Goal: Task Accomplishment & Management: Manage account settings

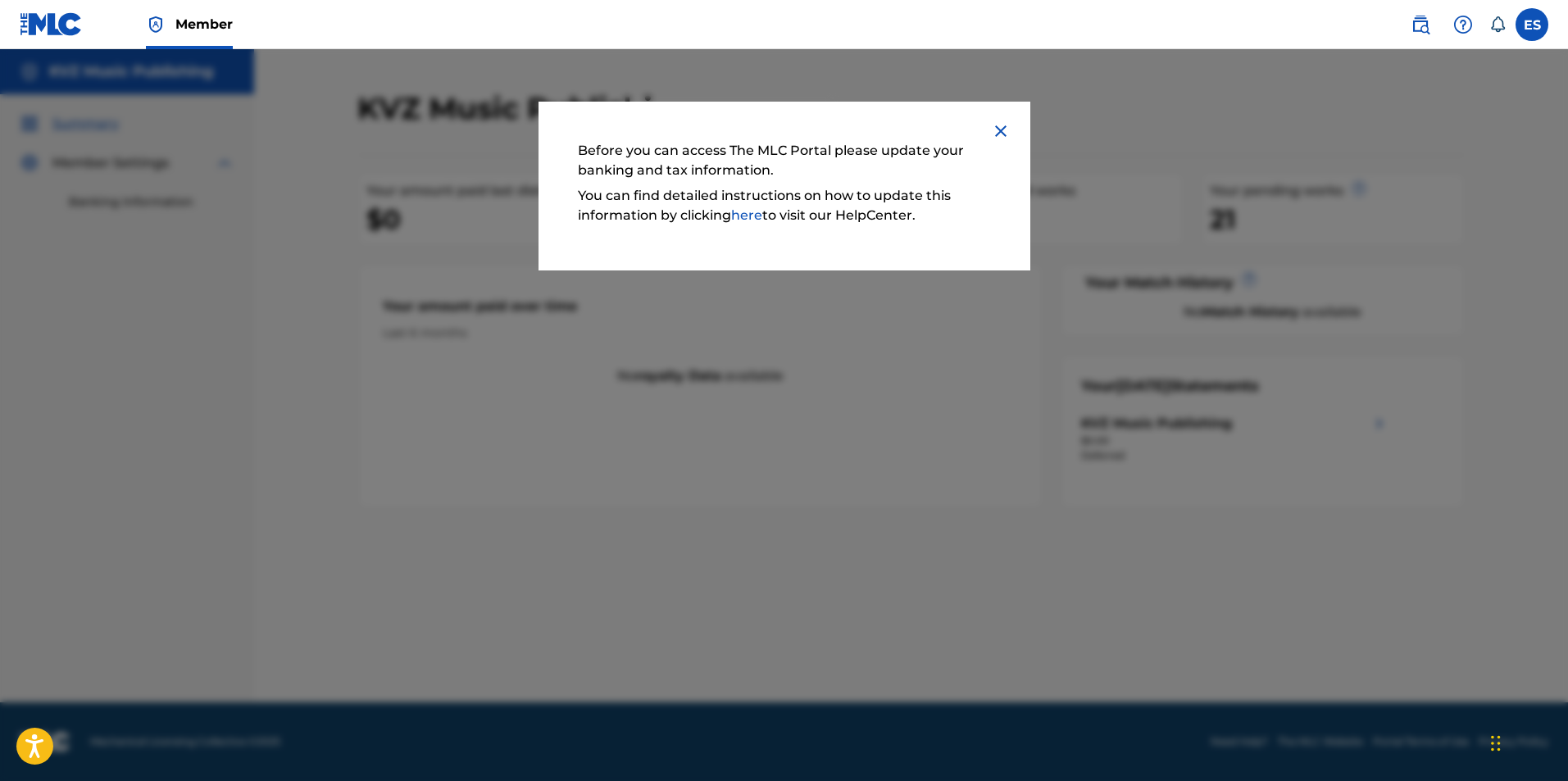
click at [996, 130] on img at bounding box center [1001, 130] width 20 height 20
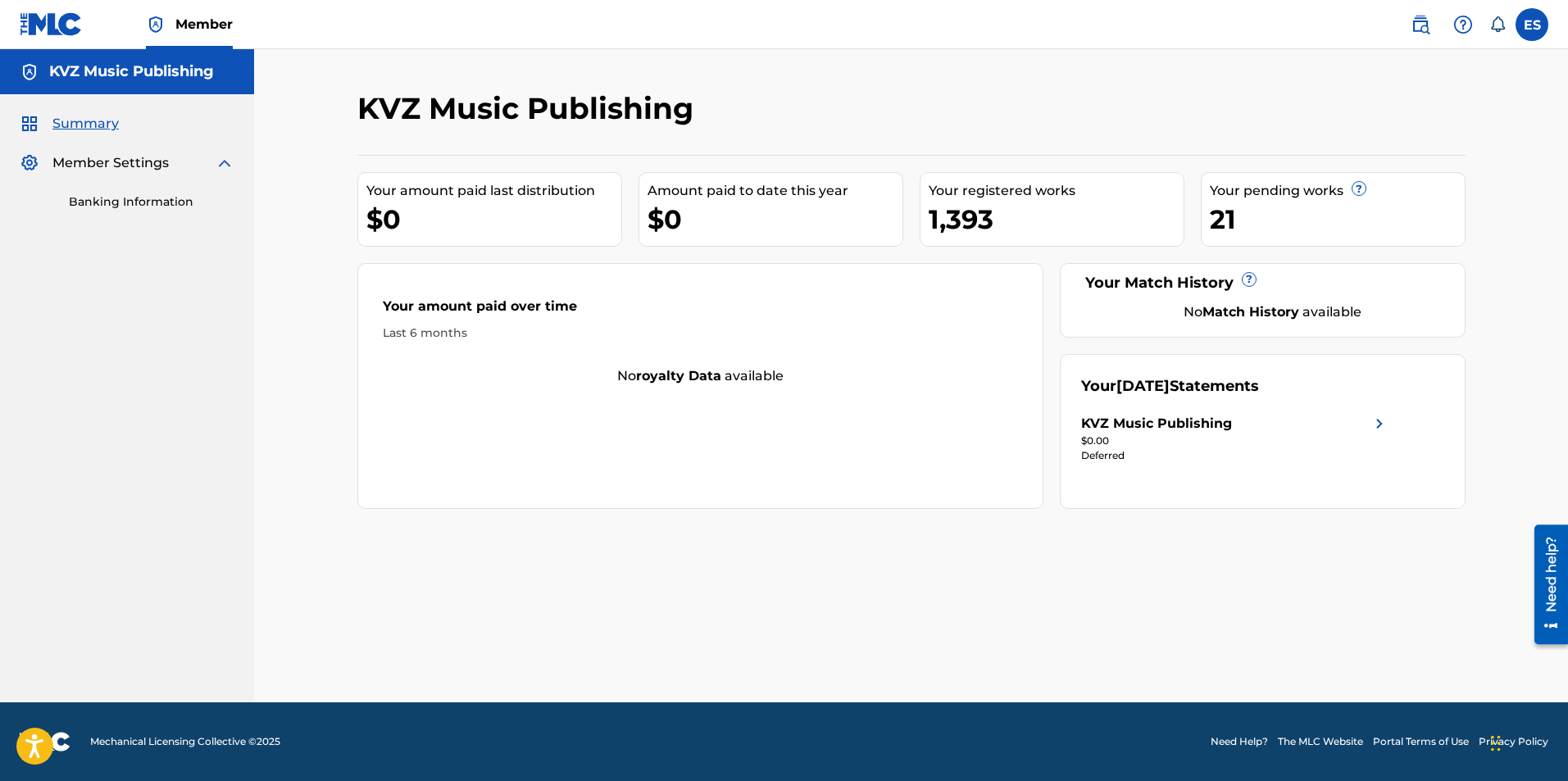
click at [31, 9] on link at bounding box center [51, 24] width 64 height 48
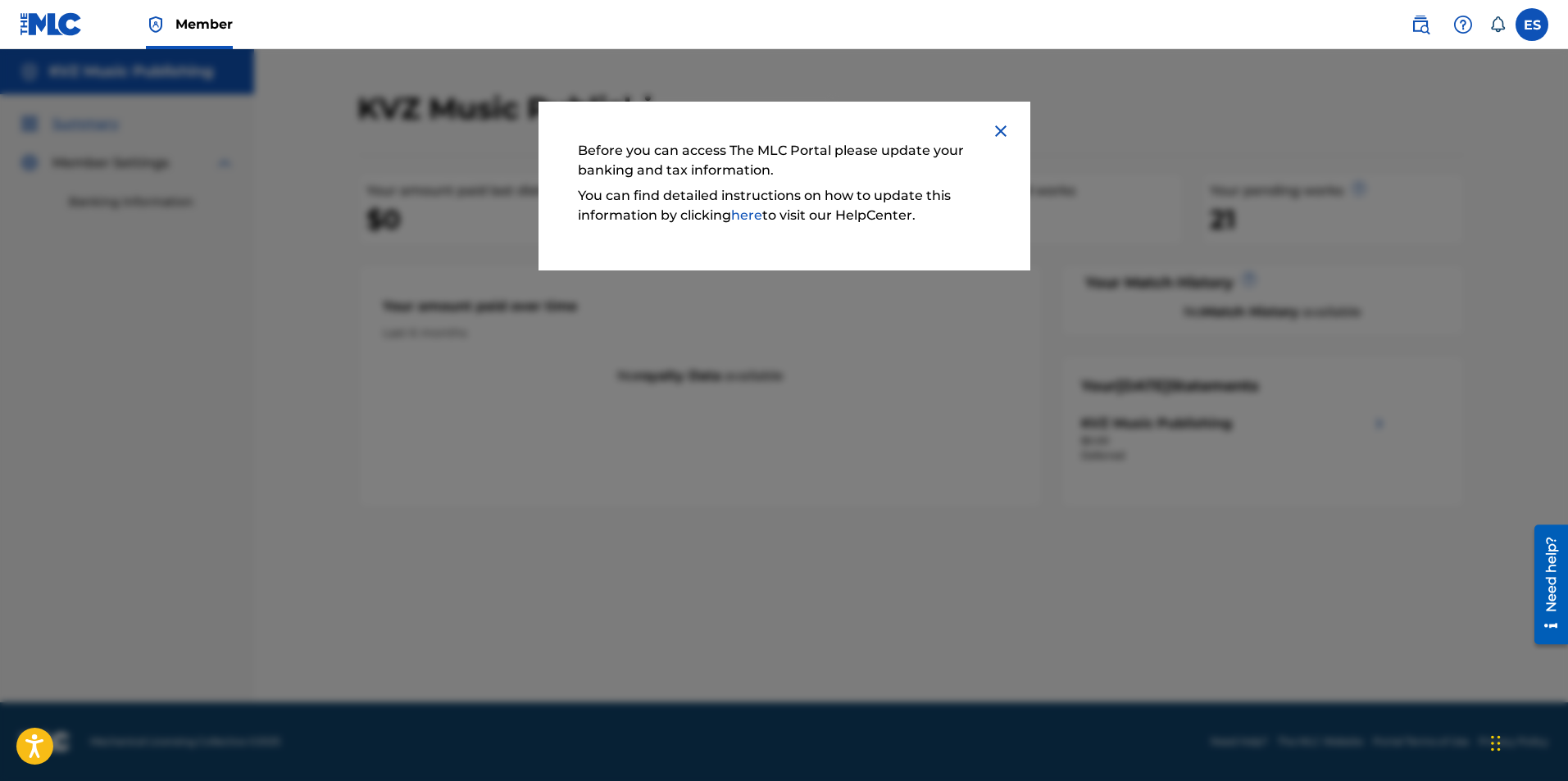
click at [755, 214] on link "here" at bounding box center [747, 215] width 31 height 15
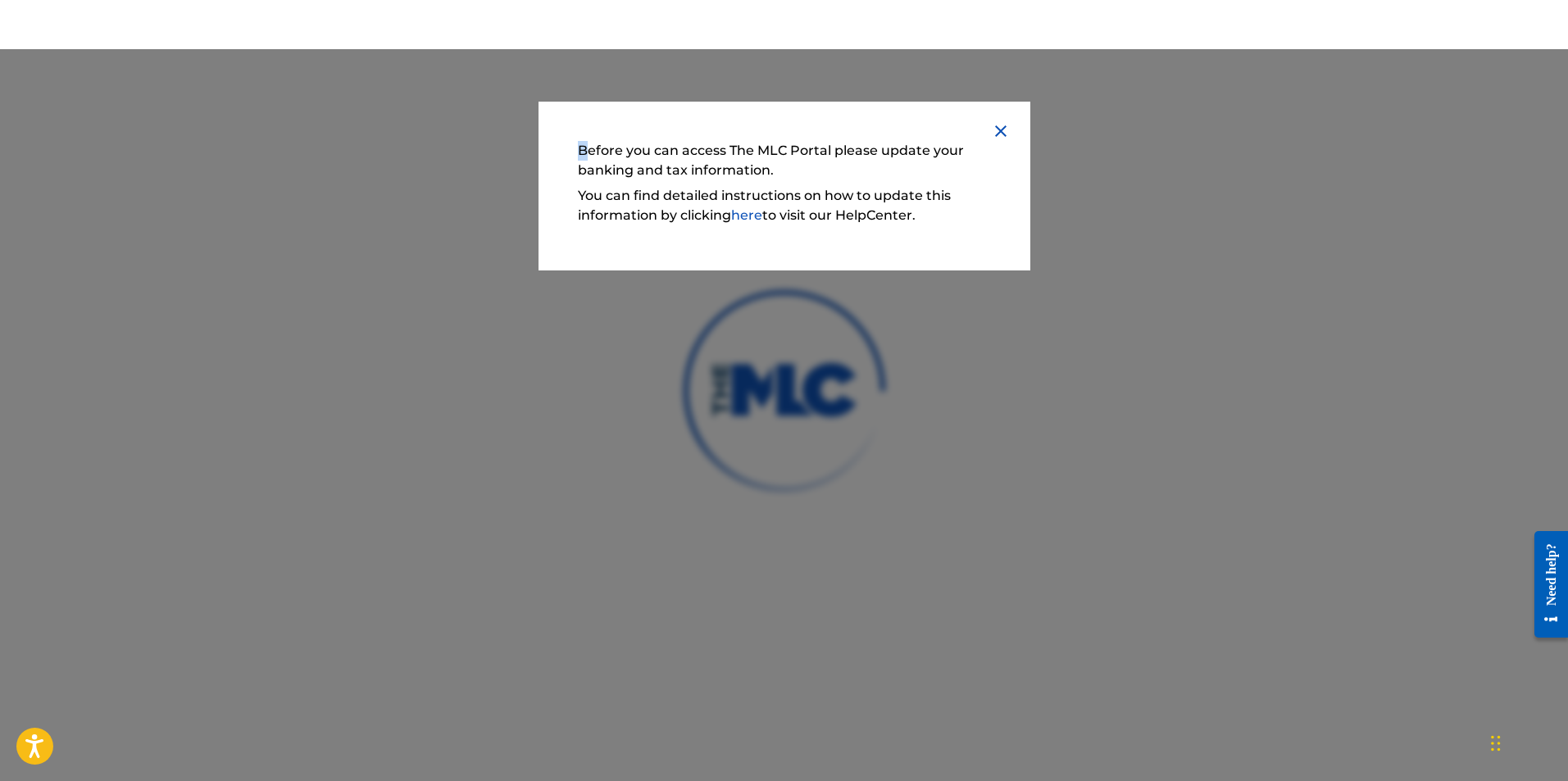
click at [584, 154] on p "Before you can access The MLC Portal please update your banking and tax informa…" at bounding box center [784, 160] width 413 height 39
click at [694, 166] on p "Before you can access The MLC Portal please update your banking and tax informa…" at bounding box center [784, 160] width 413 height 39
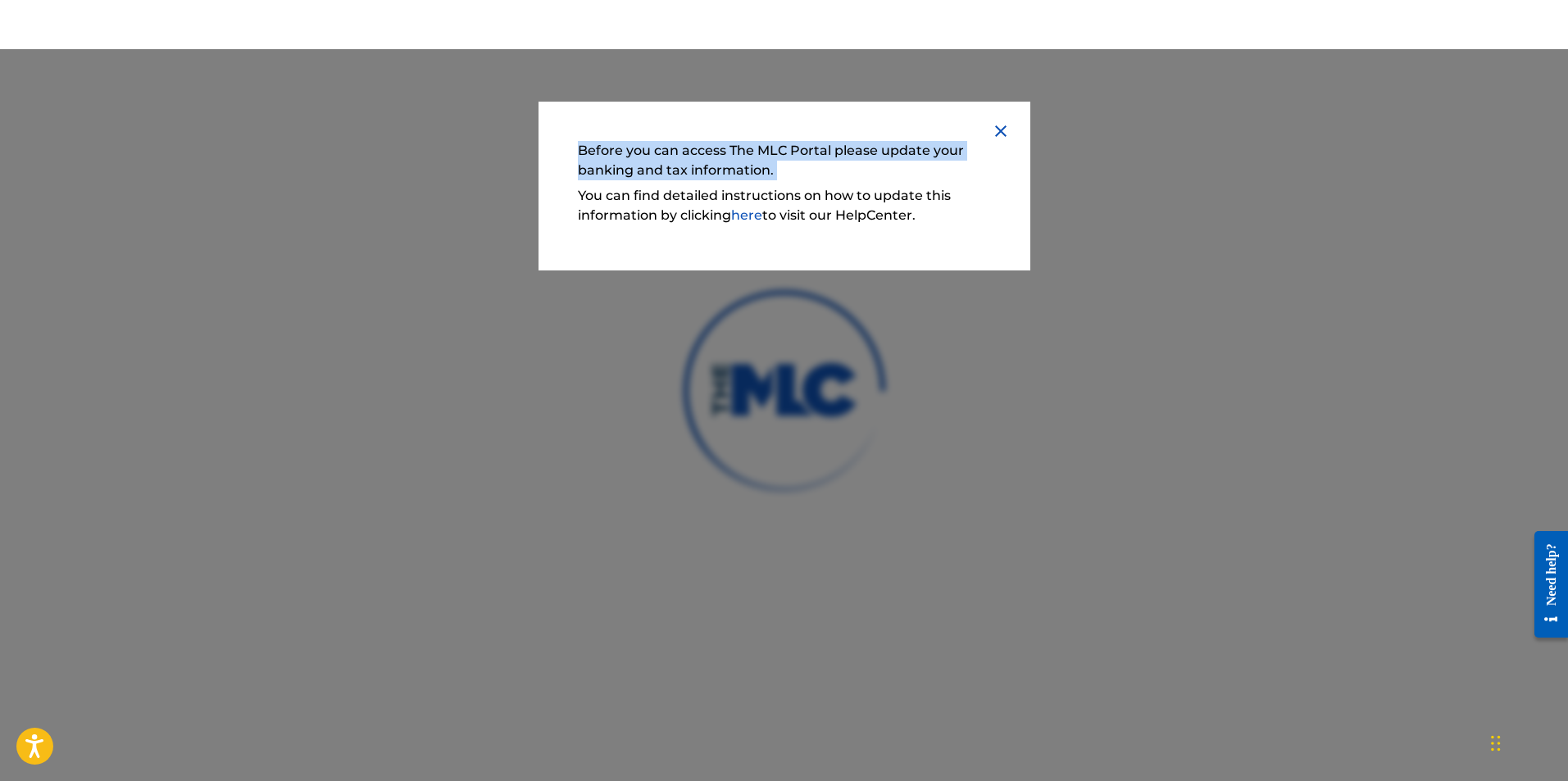
click at [694, 166] on p "Before you can access The MLC Portal please update your banking and tax informa…" at bounding box center [784, 160] width 413 height 39
drag, startPoint x: 694, startPoint y: 166, endPoint x: 660, endPoint y: 158, distance: 34.9
click at [660, 158] on p "Before you can access The MLC Portal please update your banking and tax informa…" at bounding box center [784, 160] width 413 height 39
drag, startPoint x: 575, startPoint y: 145, endPoint x: 947, endPoint y: 226, distance: 380.7
click at [947, 226] on div "Before you can access The MLC Portal please update your banking and tax informa…" at bounding box center [784, 185] width 492 height 169
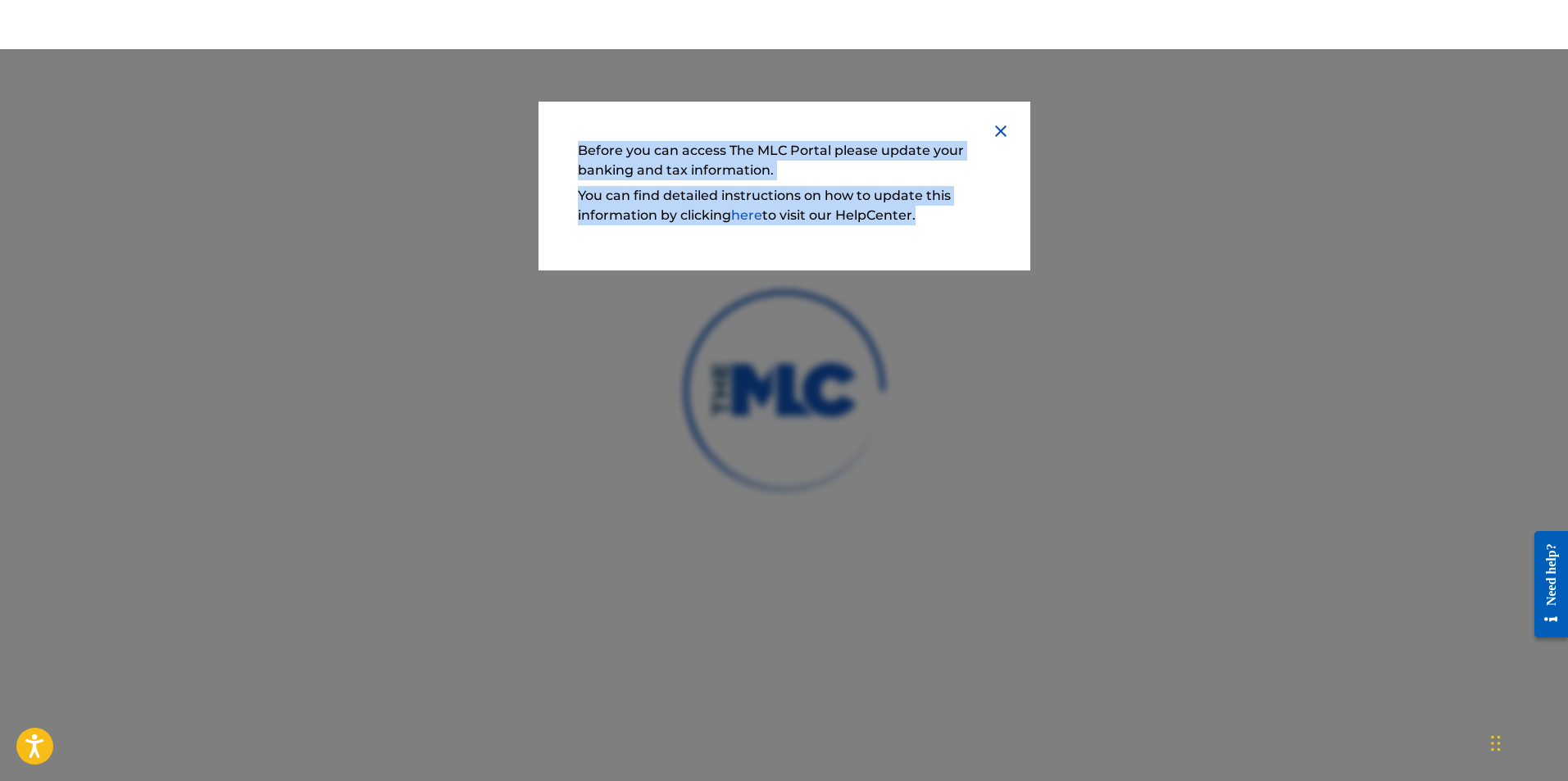
copy div "Before you can access The MLC Portal please update your banking and tax informa…"
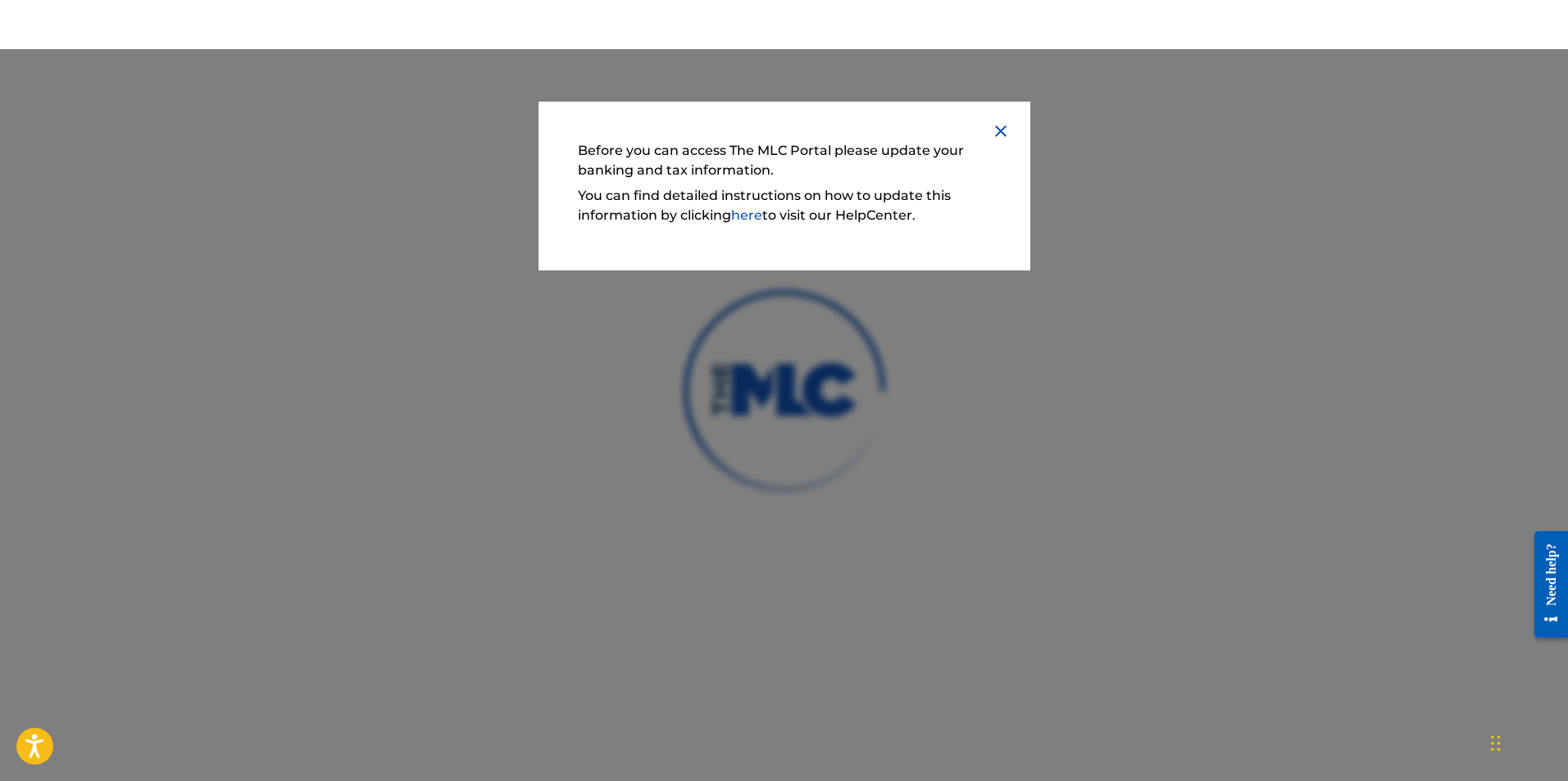
click at [1037, 166] on div at bounding box center [784, 439] width 1568 height 781
click at [741, 211] on link "here" at bounding box center [747, 215] width 31 height 15
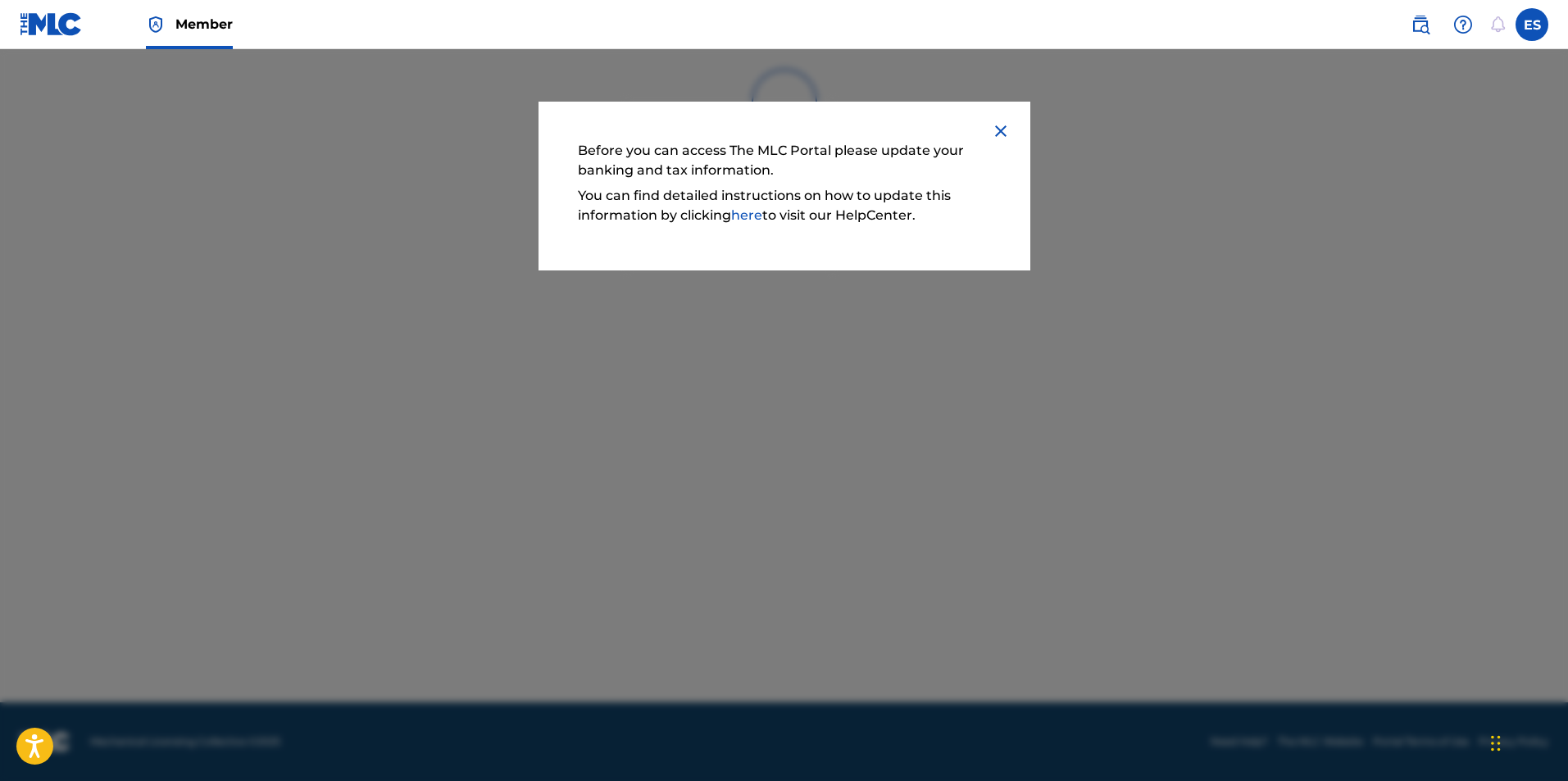
click at [45, 33] on img at bounding box center [51, 24] width 64 height 24
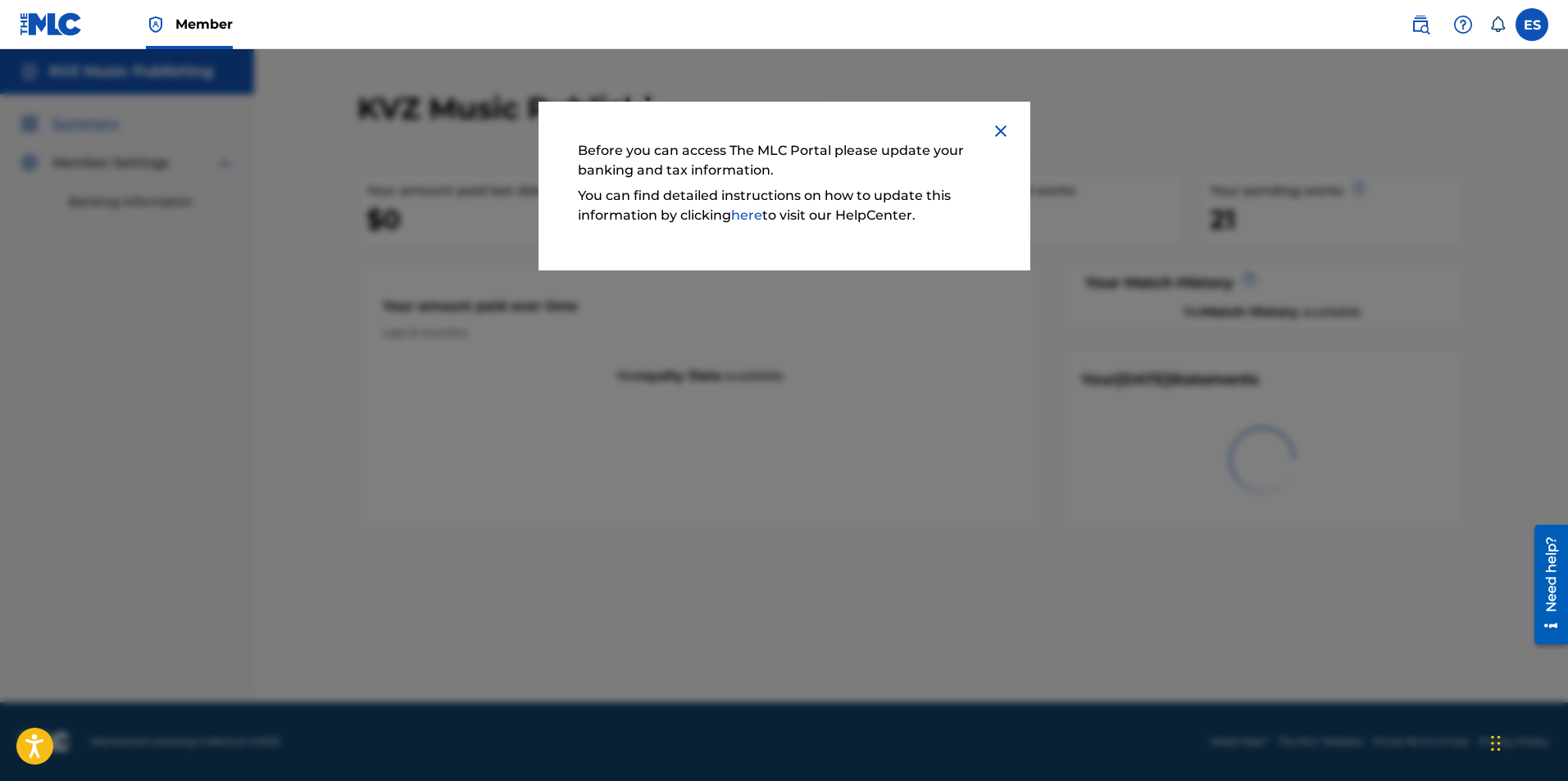
click at [45, 33] on img at bounding box center [51, 24] width 64 height 24
click at [1015, 124] on div "Before you can access The MLC Portal please update your banking and tax informa…" at bounding box center [784, 185] width 492 height 169
click at [993, 136] on img at bounding box center [1001, 130] width 20 height 20
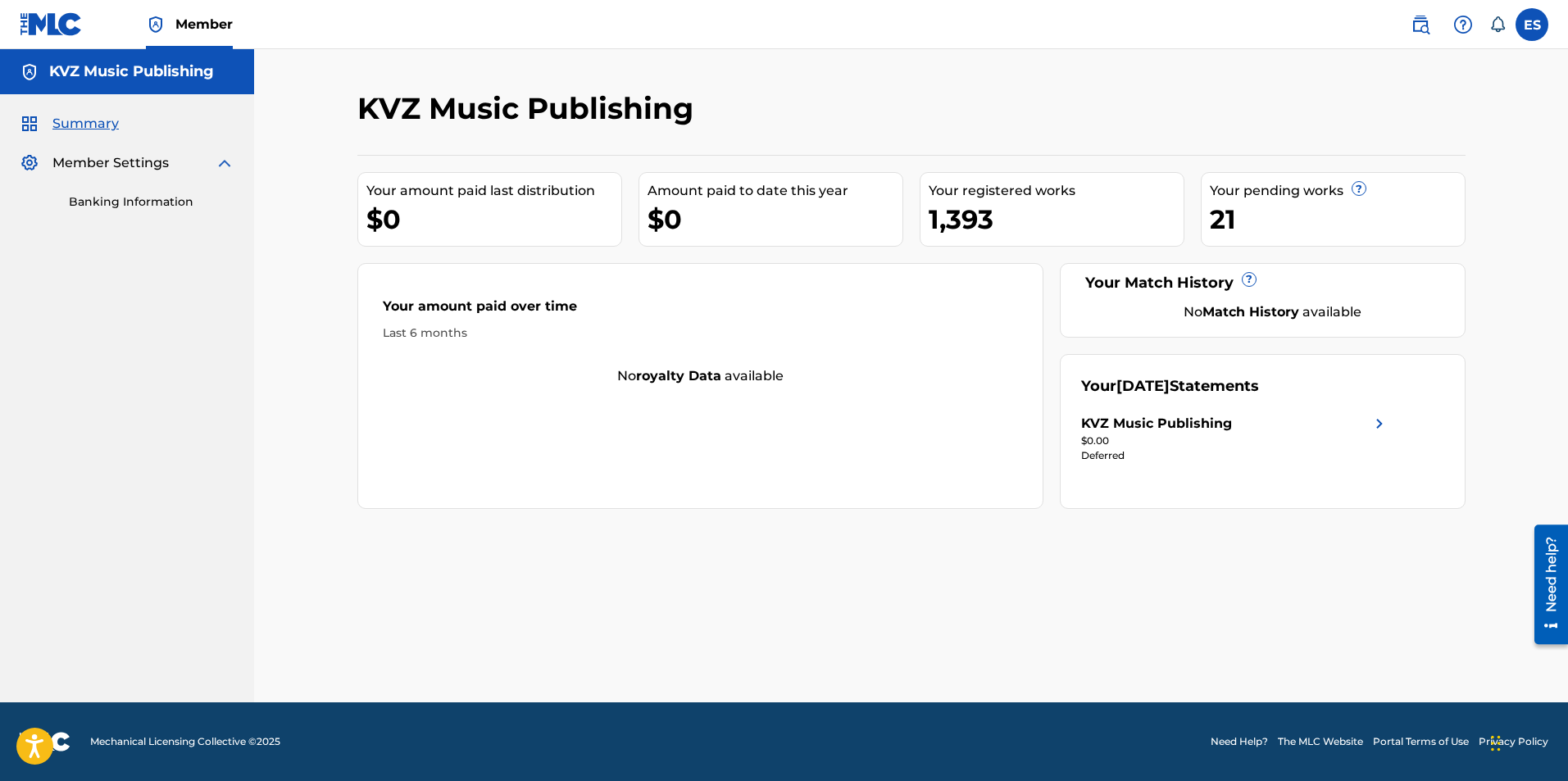
click at [224, 166] on img at bounding box center [224, 163] width 20 height 20
click at [216, 166] on img at bounding box center [224, 163] width 20 height 20
click at [83, 127] on span "Summary" at bounding box center [85, 124] width 66 height 20
click at [32, 123] on img at bounding box center [29, 124] width 20 height 20
